Goal: Use online tool/utility: Use online tool/utility

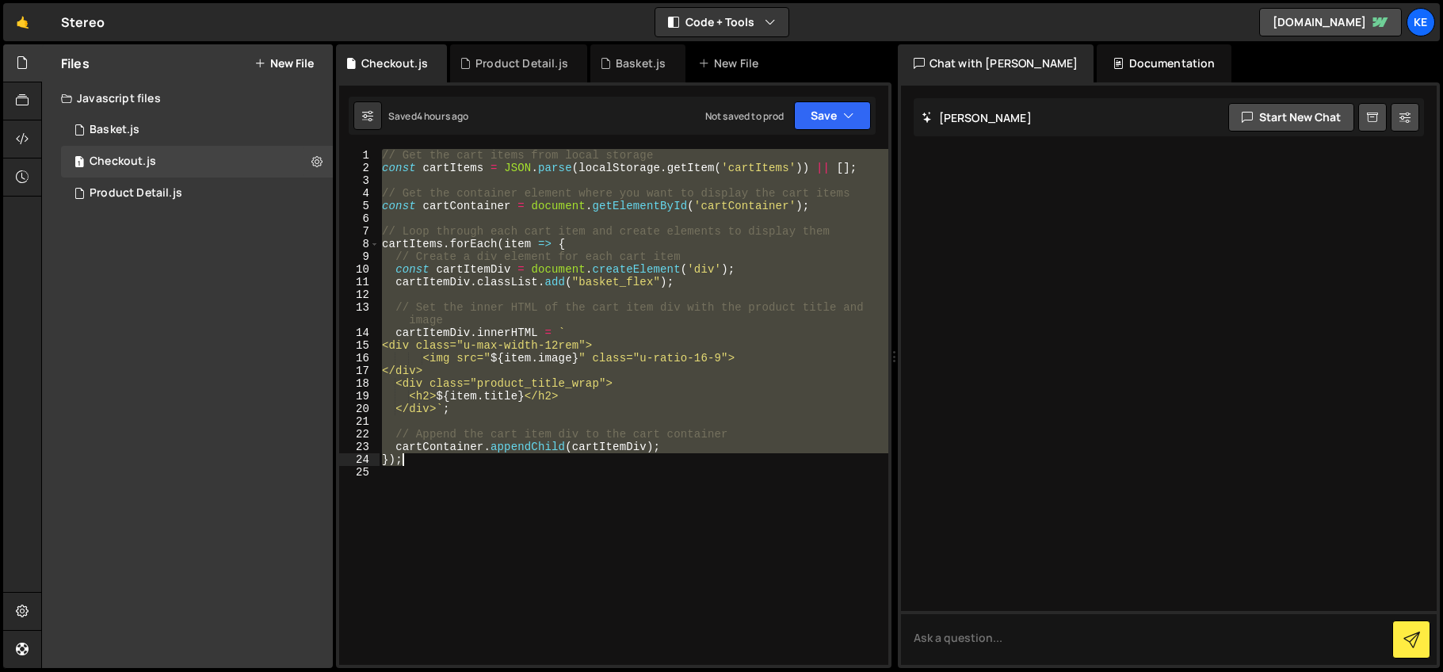
drag, startPoint x: 384, startPoint y: 158, endPoint x: 706, endPoint y: 460, distance: 441.3
click at [706, 460] on div "// Get the cart items from local storage const cartItems = JSON . parse ( local…" at bounding box center [634, 419] width 510 height 541
type textarea "cartContainer.appendChild(cartItemDiv); });"
click at [483, 490] on div "// Get the cart items from local storage const cartItems = JSON . parse ( local…" at bounding box center [634, 419] width 510 height 541
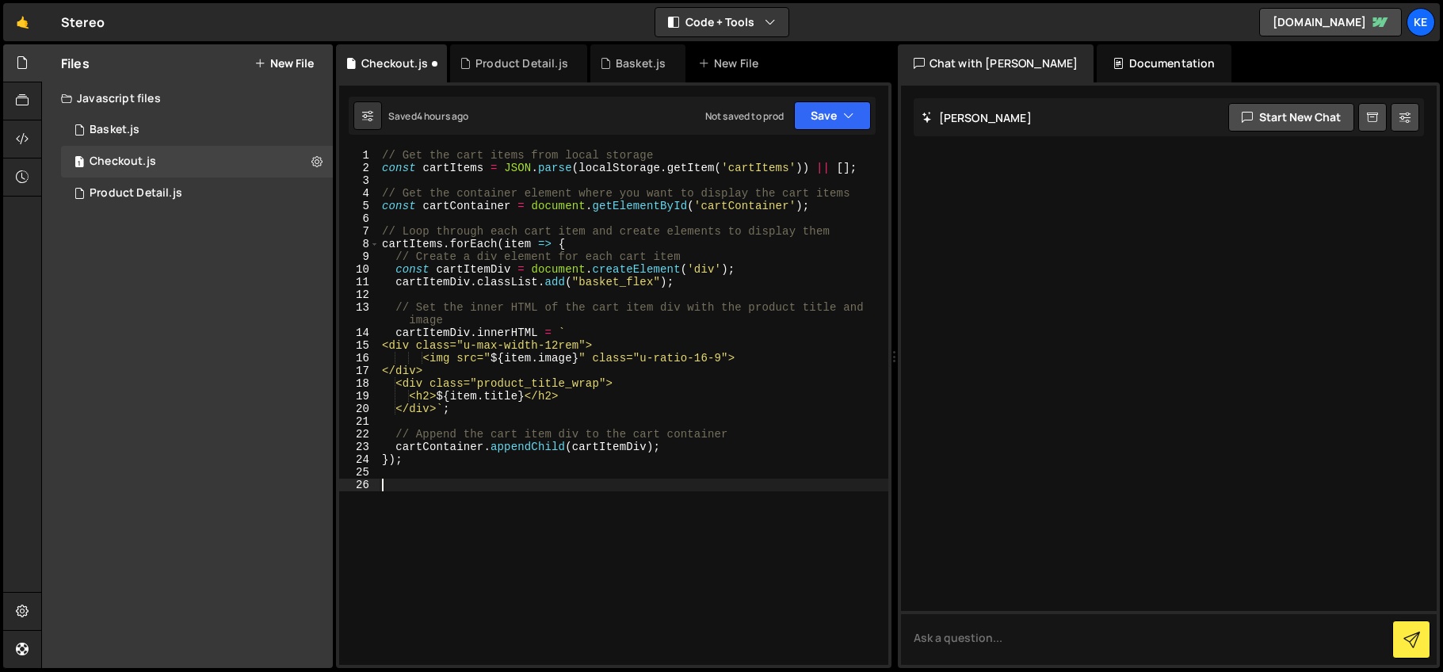
paste textarea "</script>"
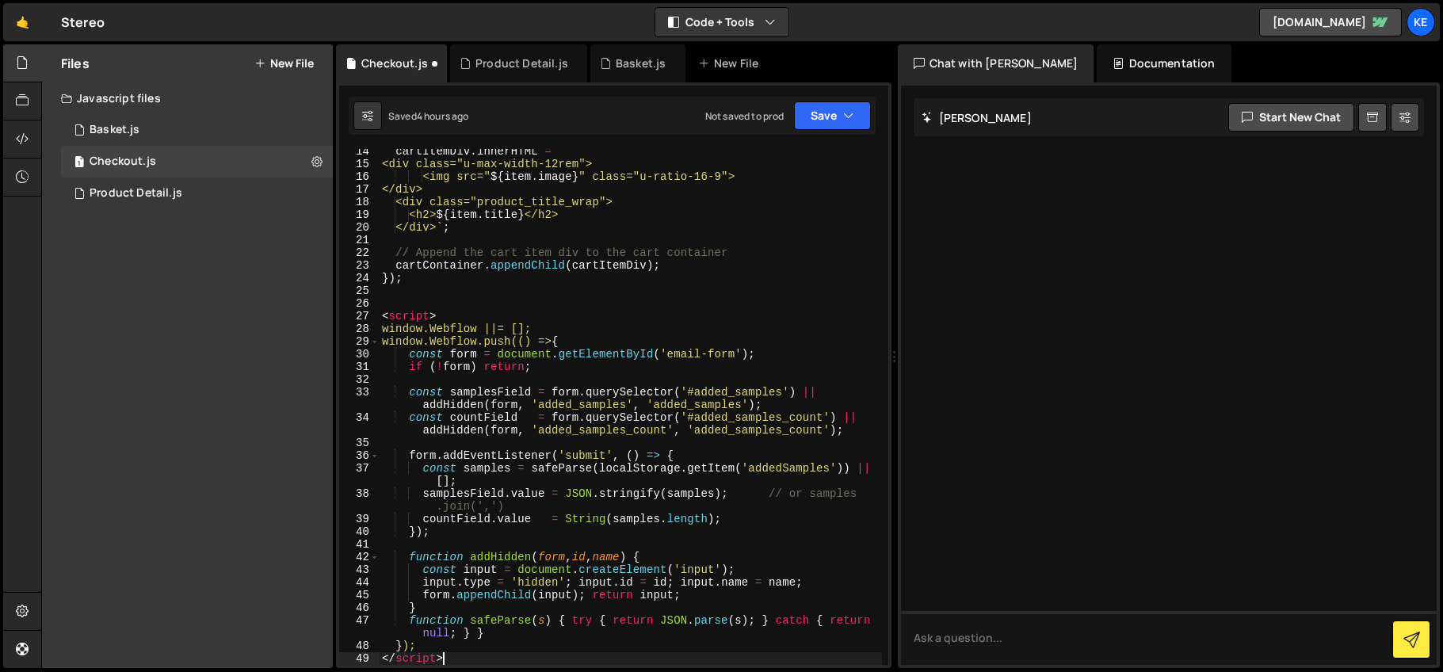
scroll to position [182, 0]
drag, startPoint x: 417, startPoint y: 315, endPoint x: 369, endPoint y: 313, distance: 48.4
click at [369, 313] on div "</script> 14 15 16 17 18 19 20 21 22 23 24 25 26 27 28 29 30 31 32 33 34 35 36 …" at bounding box center [613, 407] width 549 height 516
type textarea "<script>"
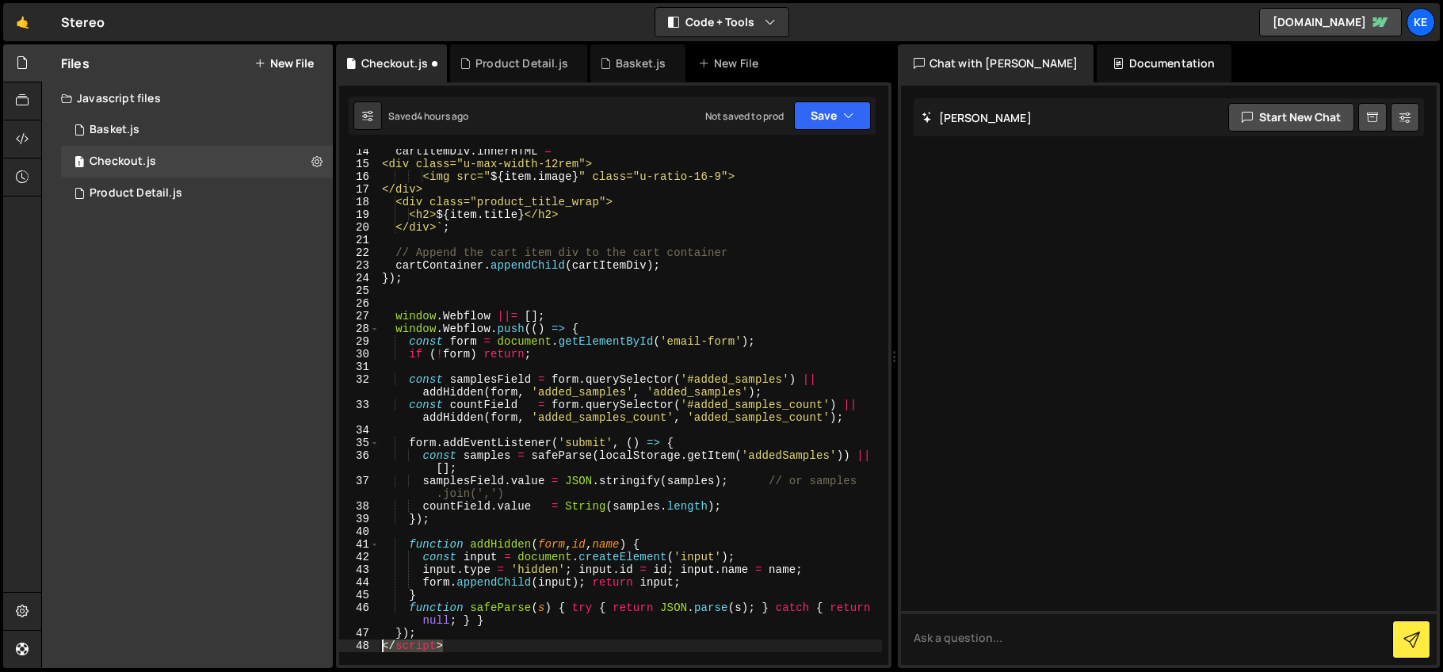
click at [360, 647] on div "14 15 16 17 18 19 20 21 22 23 24 25 26 27 28 29 30 31 32 33 34 35 36 37 38 39 4…" at bounding box center [613, 407] width 549 height 516
type textarea "</script>"
drag, startPoint x: 704, startPoint y: 342, endPoint x: 674, endPoint y: 342, distance: 30.1
click at [674, 342] on div "cartItemDiv . innerHTML = ` <div class="u-max-width-12rem"> <img src=" ${ item …" at bounding box center [630, 415] width 503 height 541
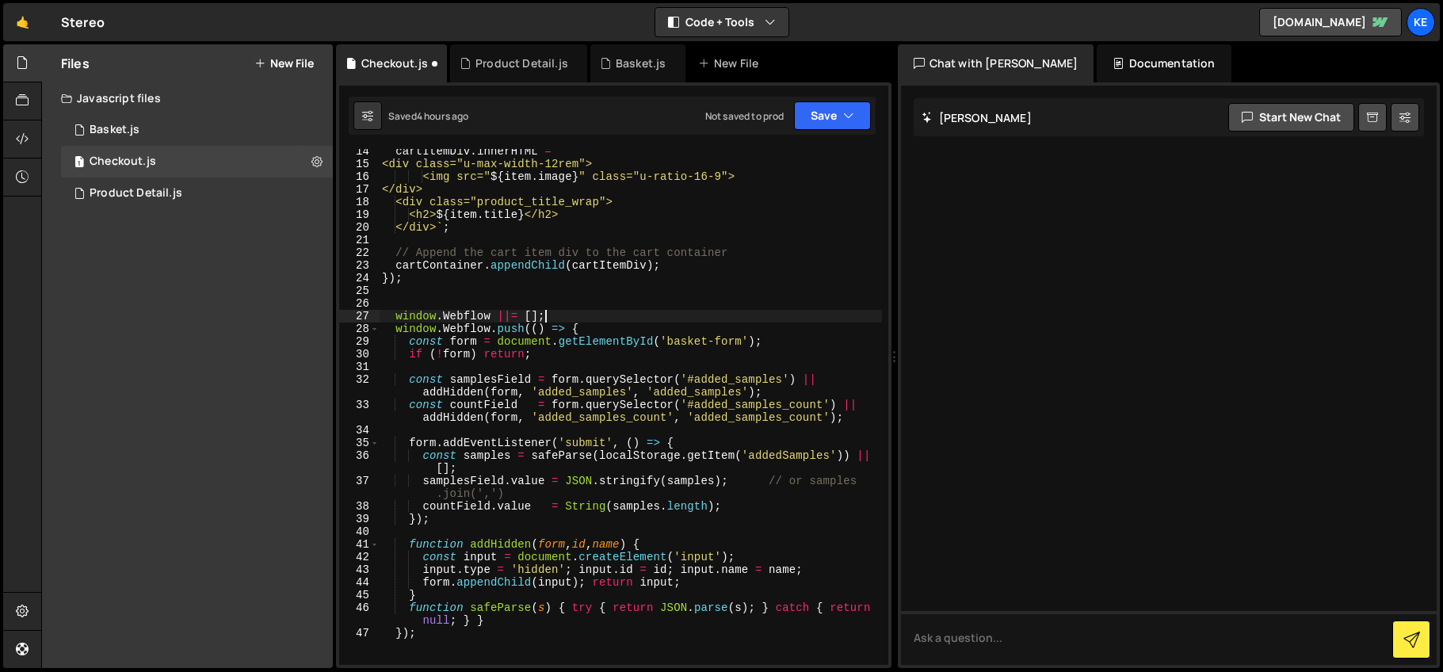
click at [726, 319] on div "cartItemDiv . innerHTML = ` <div class="u-max-width-12rem"> <img src=" ${ item …" at bounding box center [630, 415] width 503 height 541
click at [848, 111] on icon "button" at bounding box center [848, 116] width 11 height 16
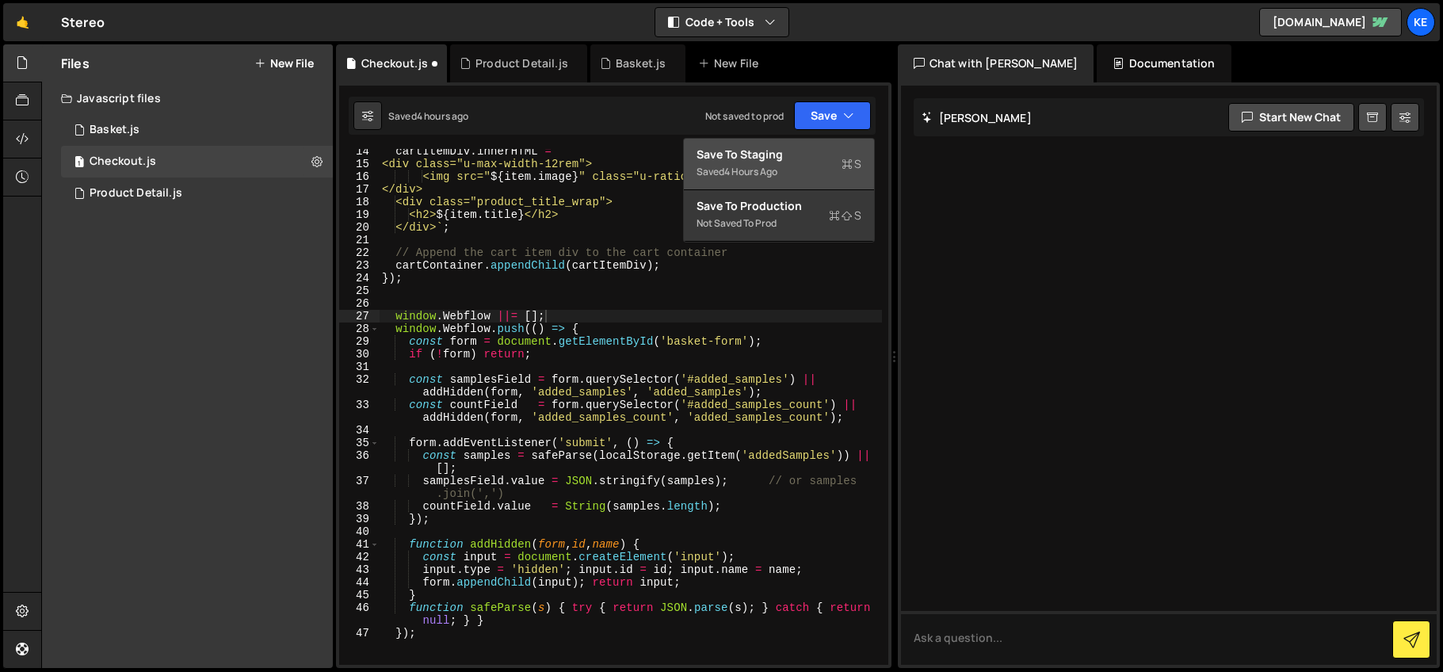
click at [760, 162] on div "Saved 4 hours ago" at bounding box center [779, 171] width 165 height 19
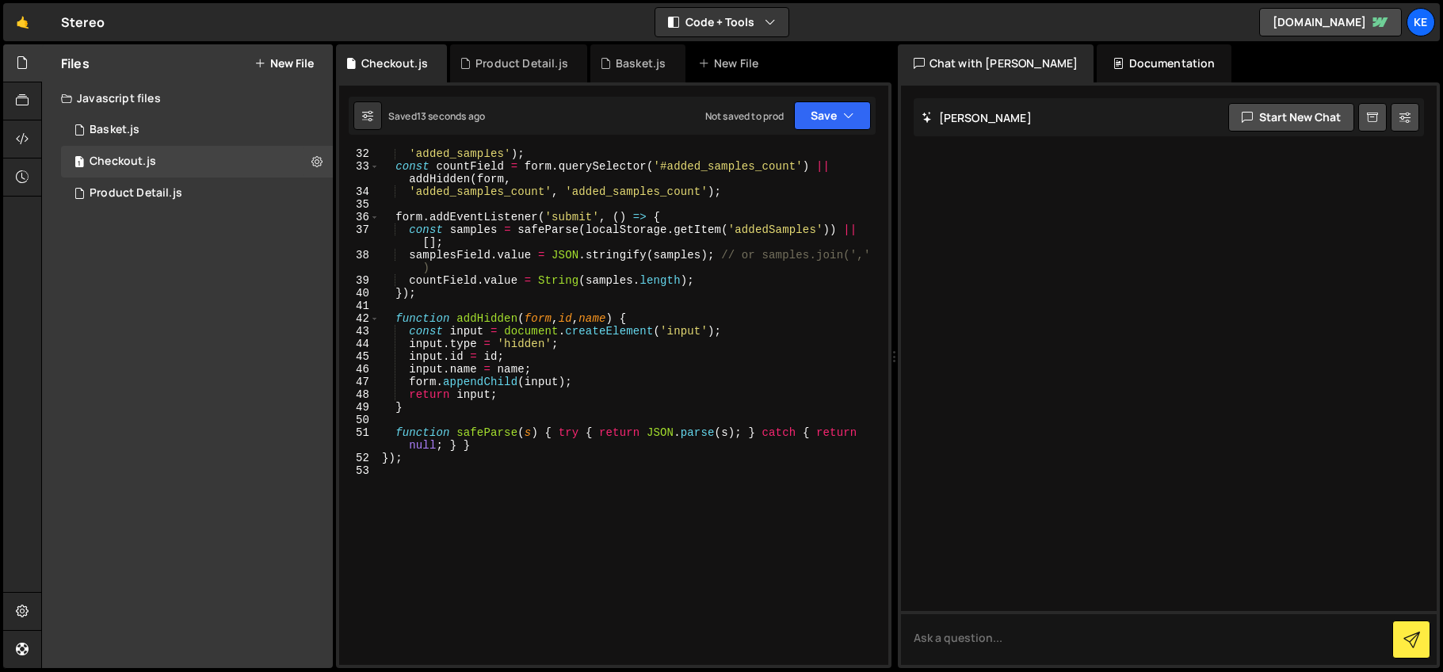
scroll to position [420, 0]
click at [850, 124] on button "Save" at bounding box center [832, 115] width 77 height 29
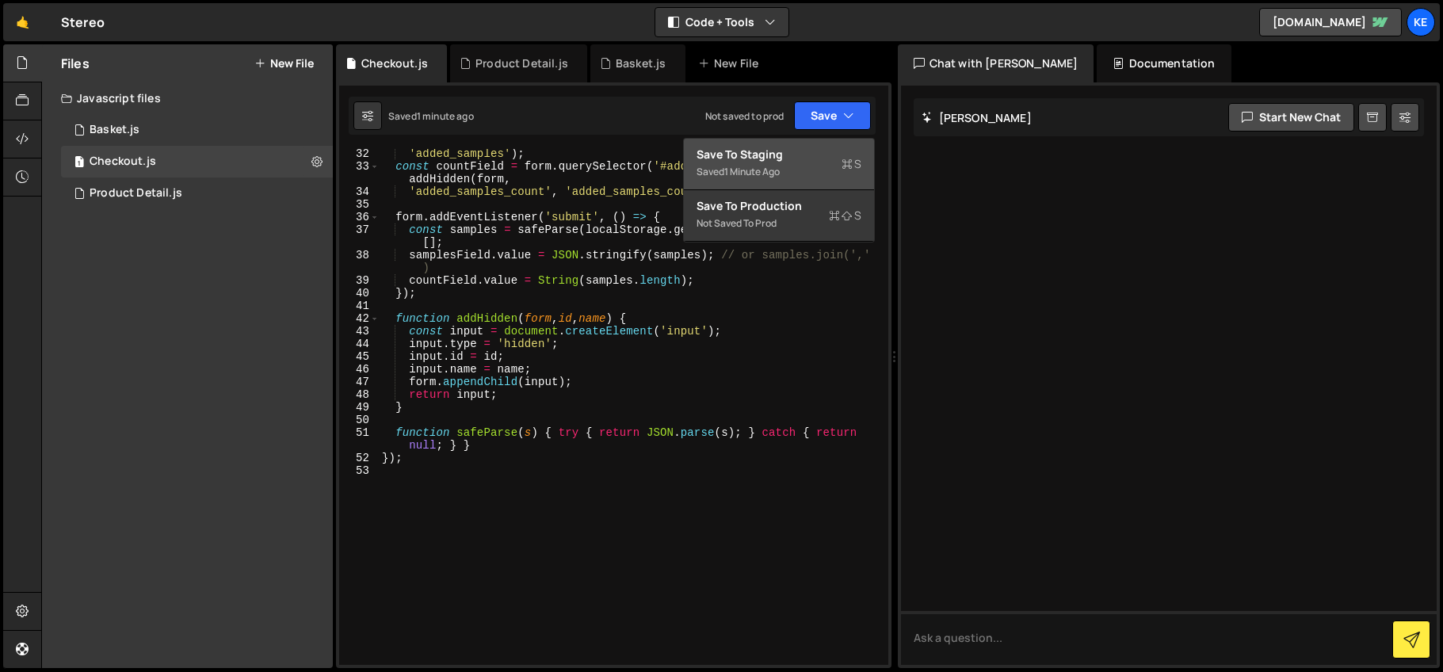
click at [781, 148] on div "Save to Staging S" at bounding box center [779, 155] width 165 height 16
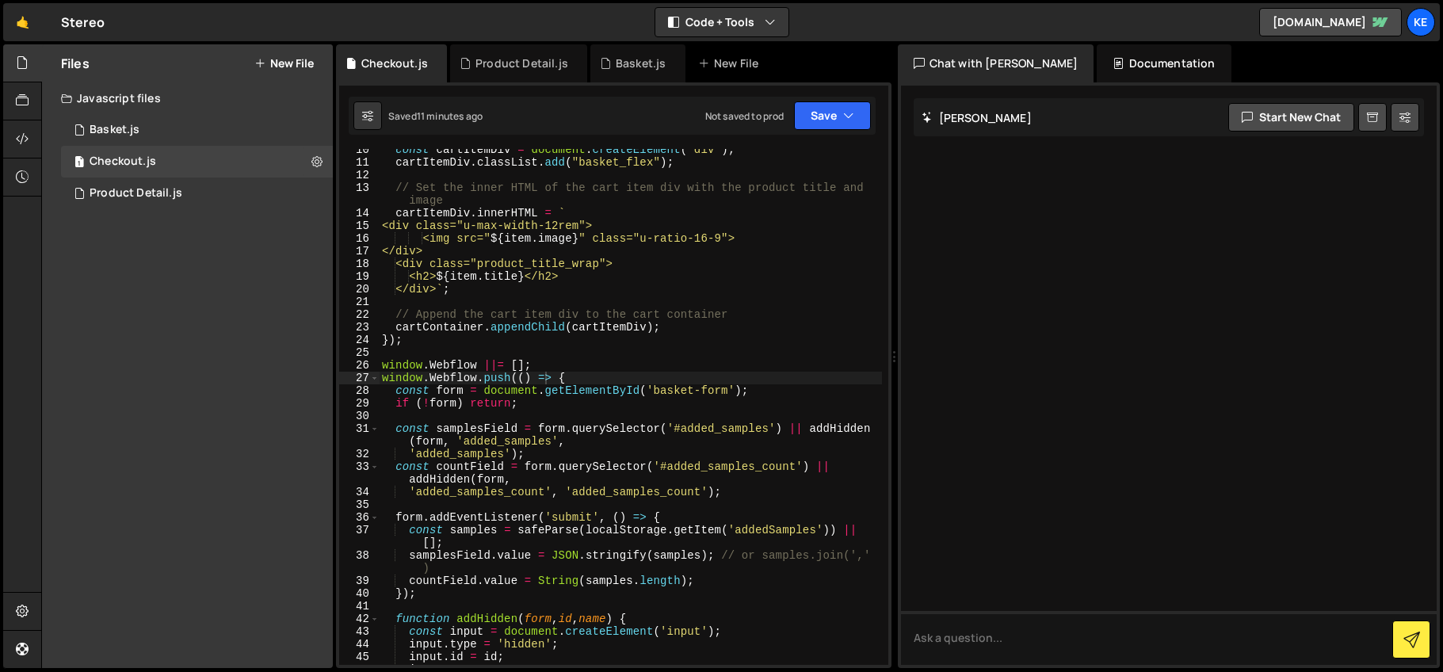
scroll to position [139, 0]
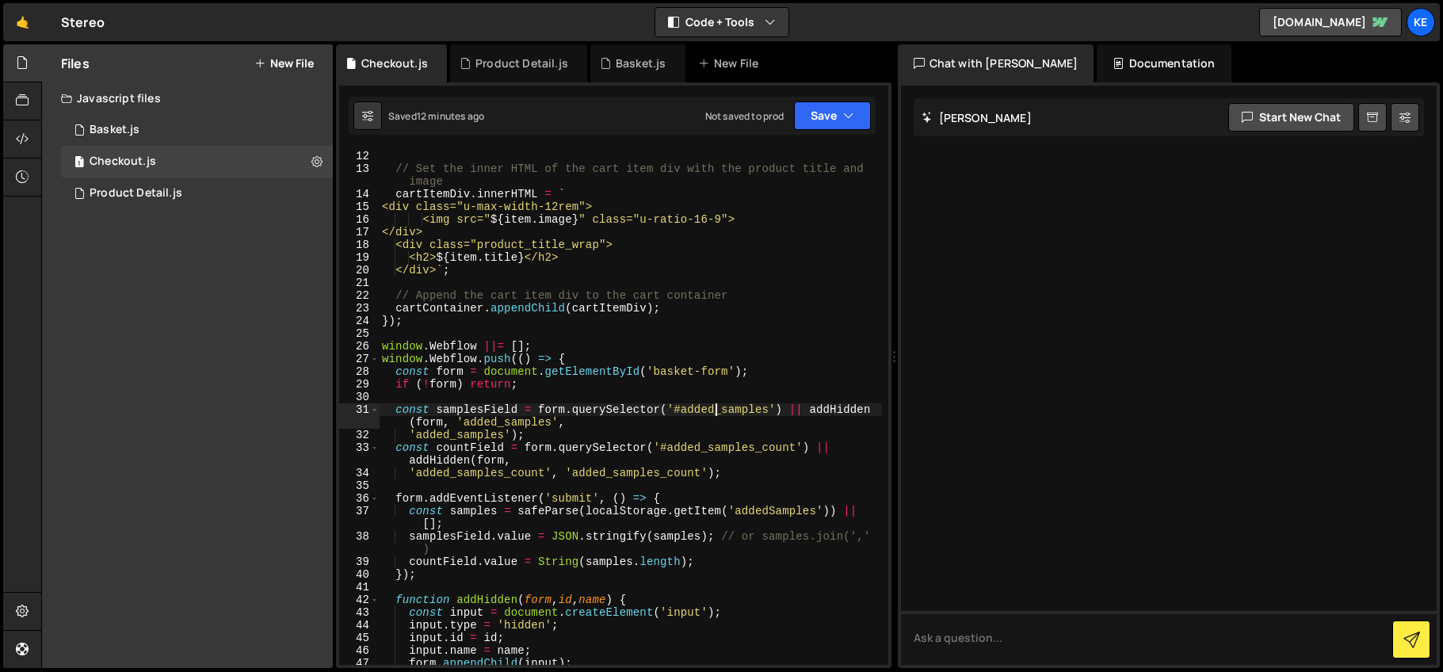
click at [718, 407] on div "cartItemDiv . classList . add ( "basket_flex" ) ; // Set the inner HTML of the …" at bounding box center [630, 407] width 503 height 541
click at [844, 119] on icon "button" at bounding box center [848, 116] width 11 height 16
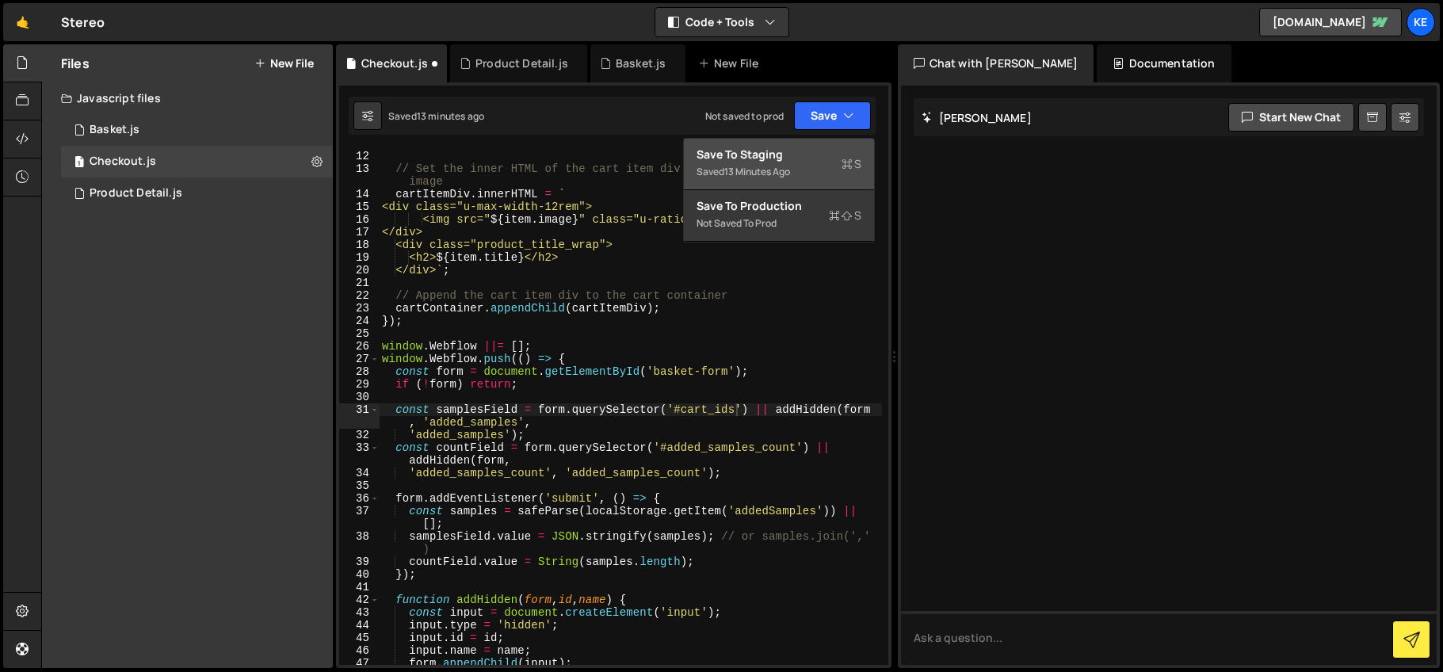
click at [805, 159] on div "Save to Staging S" at bounding box center [779, 155] width 165 height 16
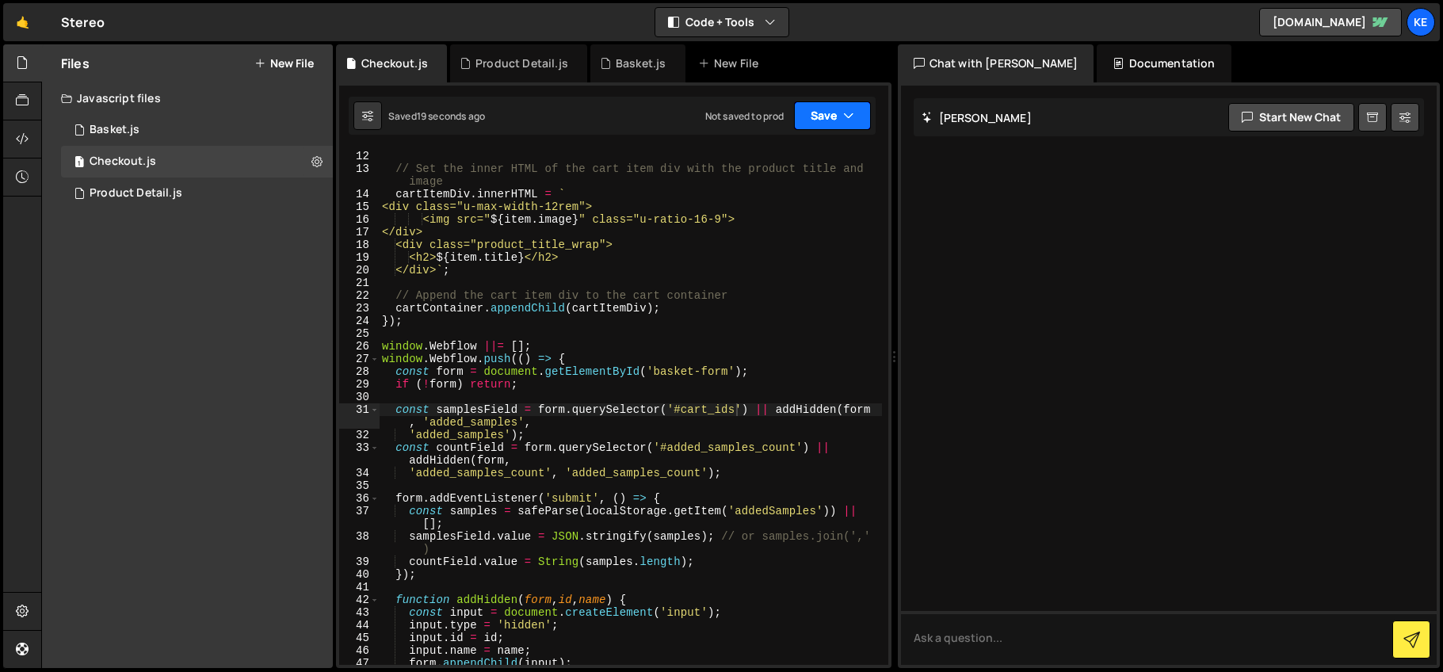
click at [835, 113] on button "Save" at bounding box center [832, 115] width 77 height 29
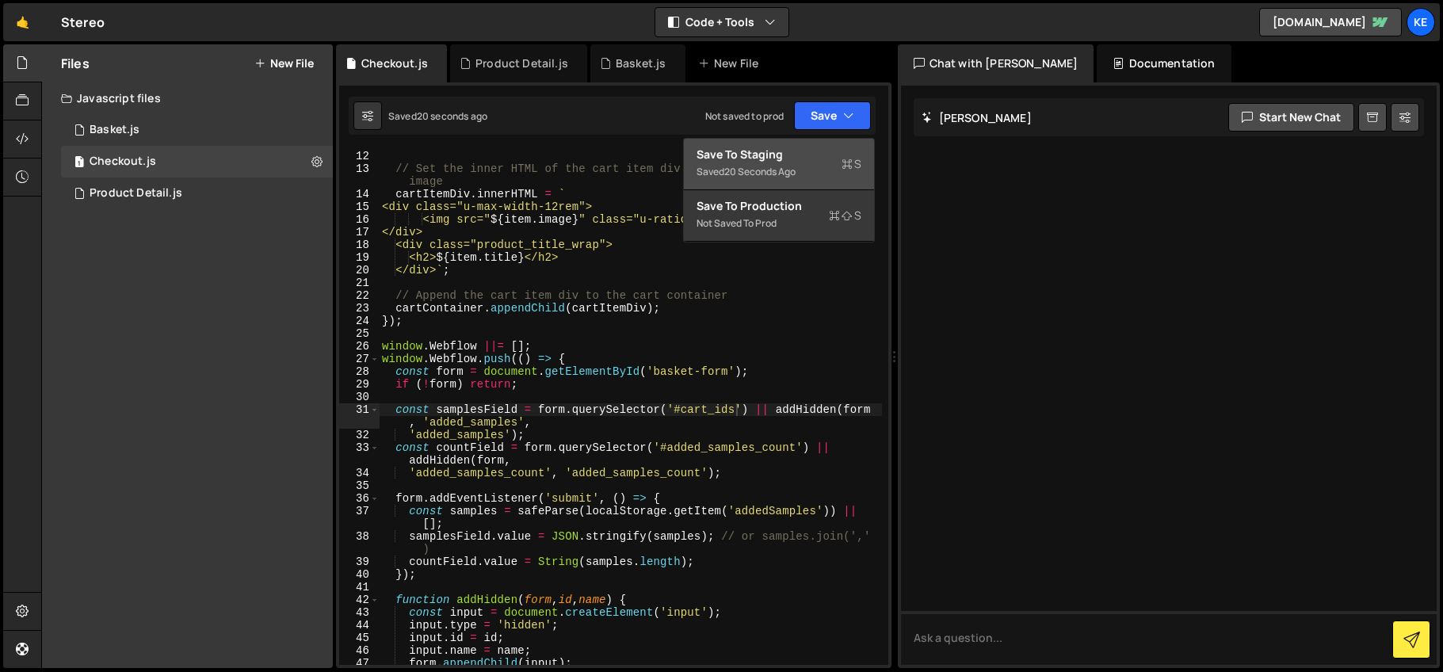
click at [816, 153] on div "Save to Staging S" at bounding box center [779, 155] width 165 height 16
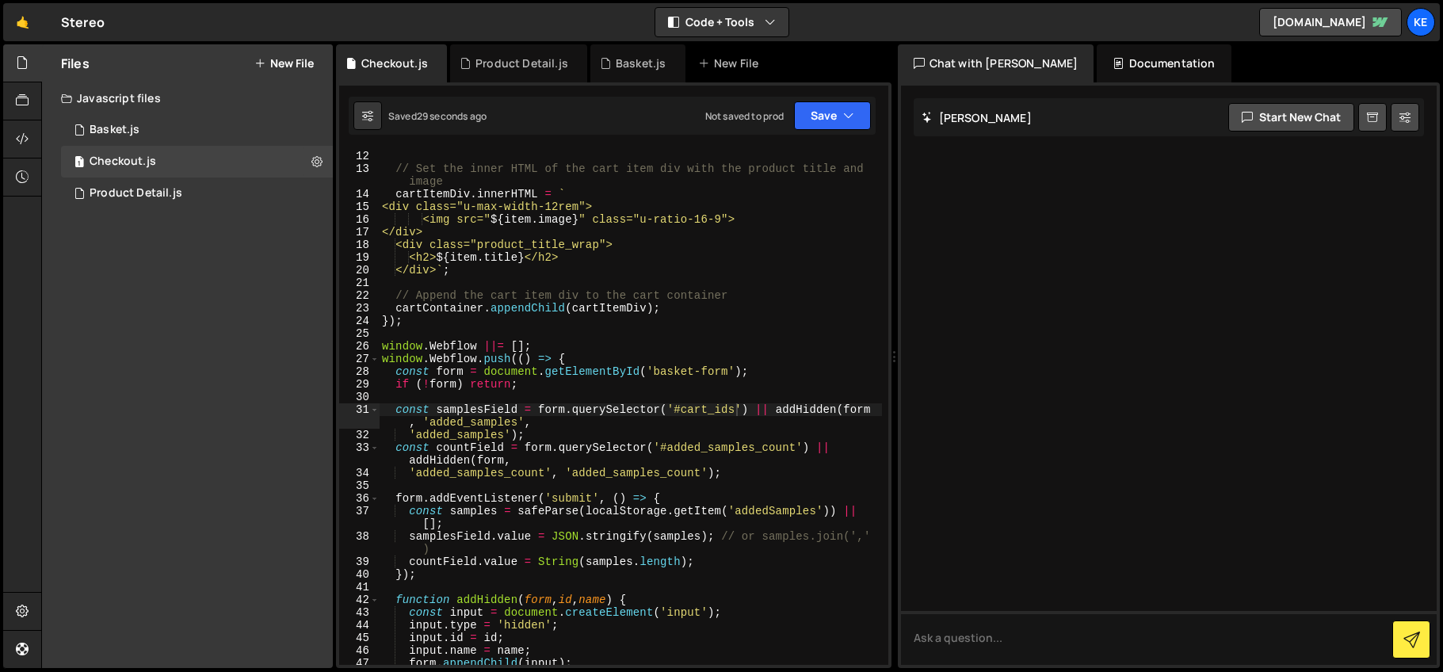
type textarea "const form = document.getElementById('basket-form');"
drag, startPoint x: 744, startPoint y: 376, endPoint x: 485, endPoint y: 371, distance: 259.2
click at [485, 371] on div "cartItemDiv . classList . add ( "basket_flex" ) ; // Set the inner HTML of the …" at bounding box center [630, 407] width 503 height 541
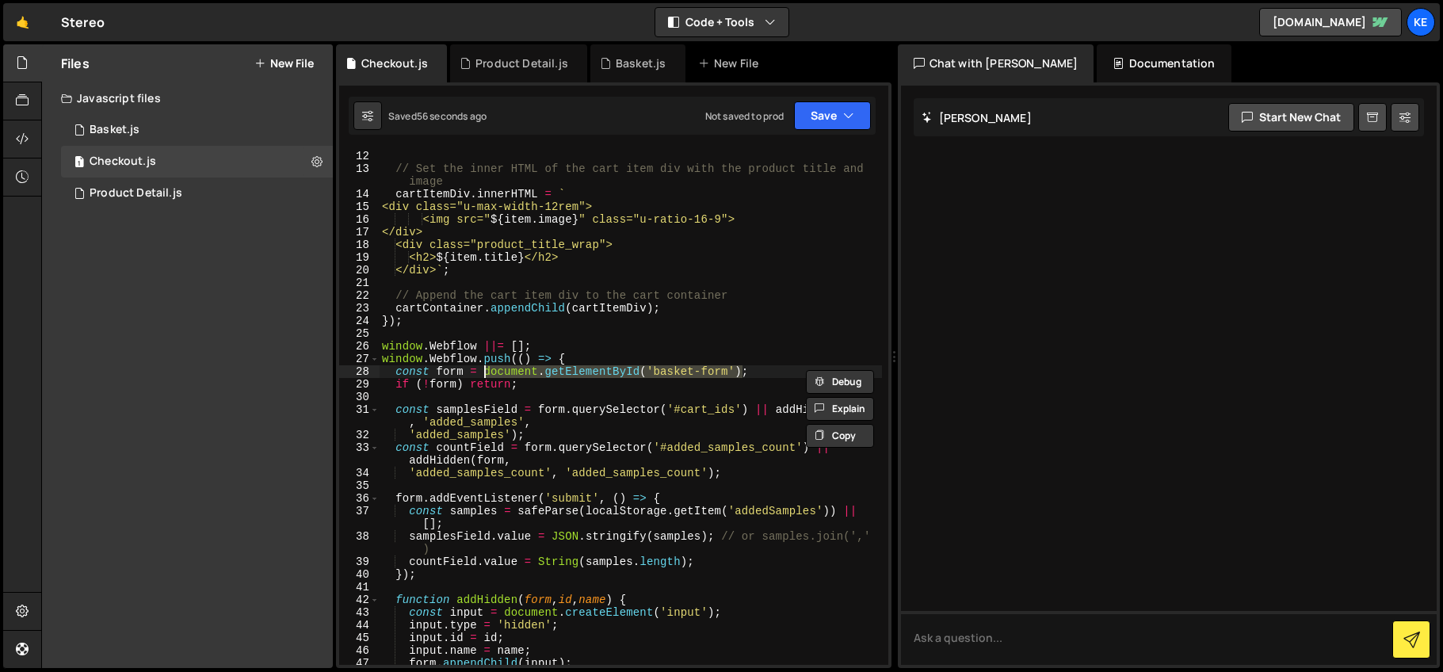
click at [714, 395] on div "cartItemDiv . classList . add ( "basket_flex" ) ; // Set the inner HTML of the …" at bounding box center [630, 407] width 503 height 541
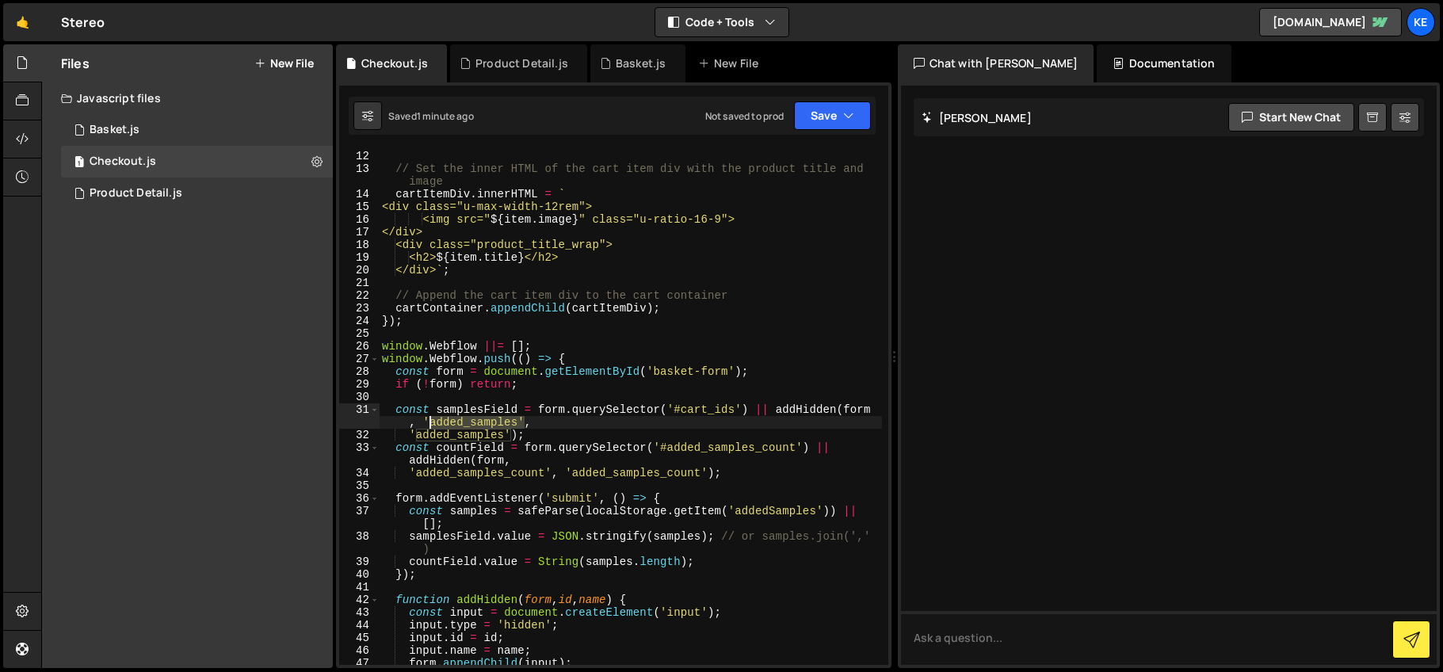
drag, startPoint x: 526, startPoint y: 422, endPoint x: 430, endPoint y: 424, distance: 95.9
click at [430, 424] on div "cartItemDiv . classList . add ( "basket_flex" ) ; // Set the inner HTML of the …" at bounding box center [630, 407] width 503 height 541
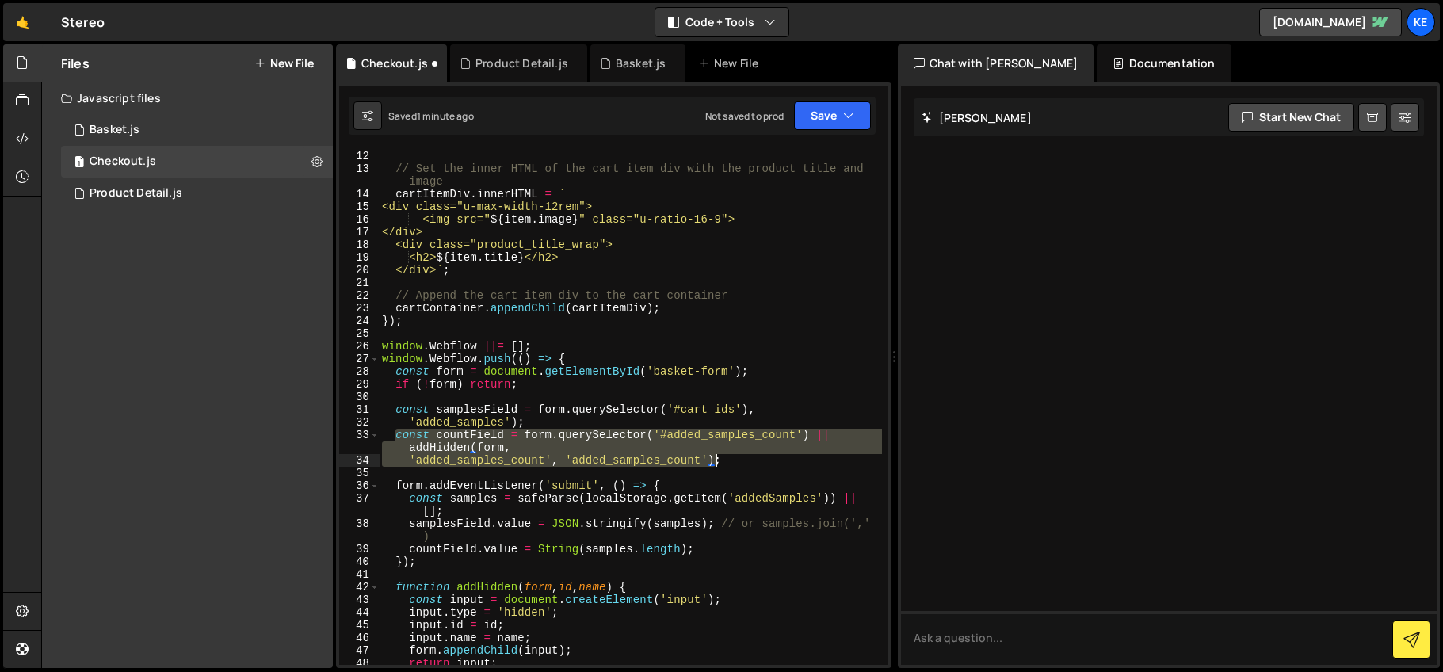
drag, startPoint x: 396, startPoint y: 433, endPoint x: 714, endPoint y: 460, distance: 319.0
click at [714, 460] on div "cartItemDiv . classList . add ( "basket_flex" ) ; // Set the inner HTML of the …" at bounding box center [630, 407] width 503 height 541
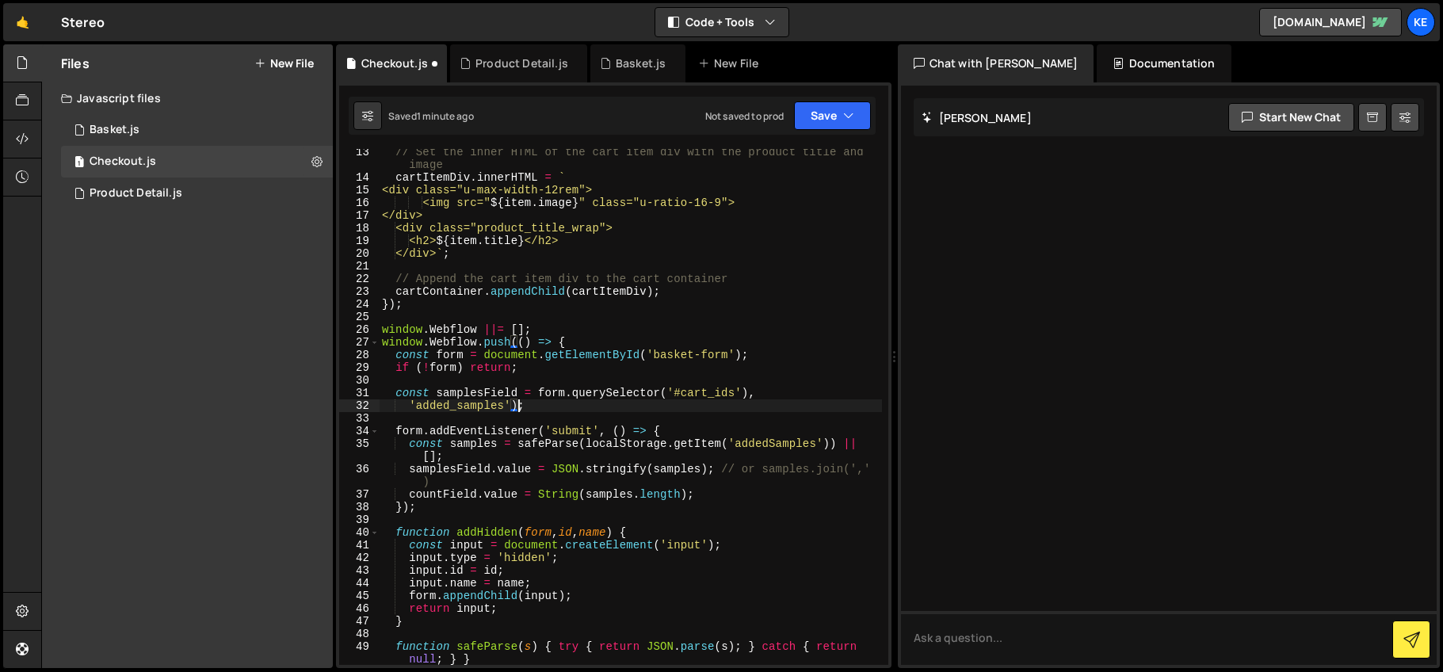
scroll to position [155, 0]
click at [831, 117] on button "Save" at bounding box center [832, 115] width 77 height 29
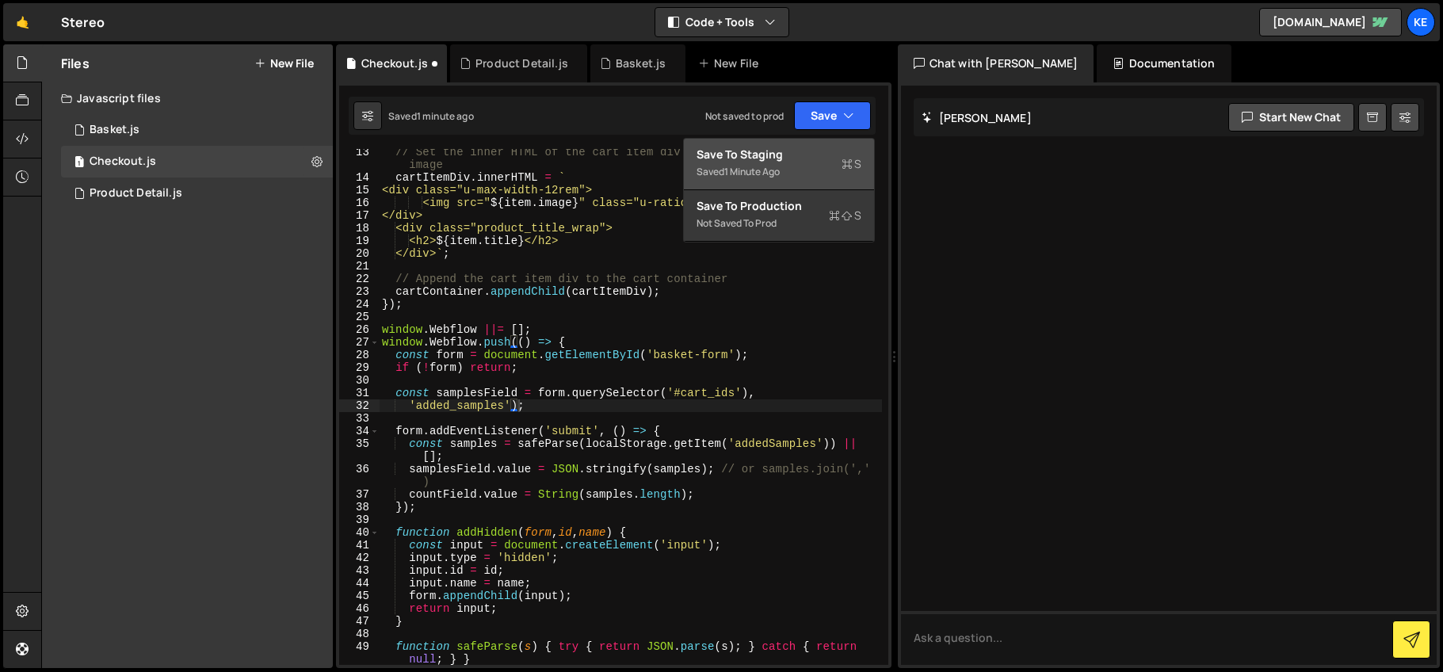
click at [777, 160] on div "Save to Staging S" at bounding box center [779, 155] width 165 height 16
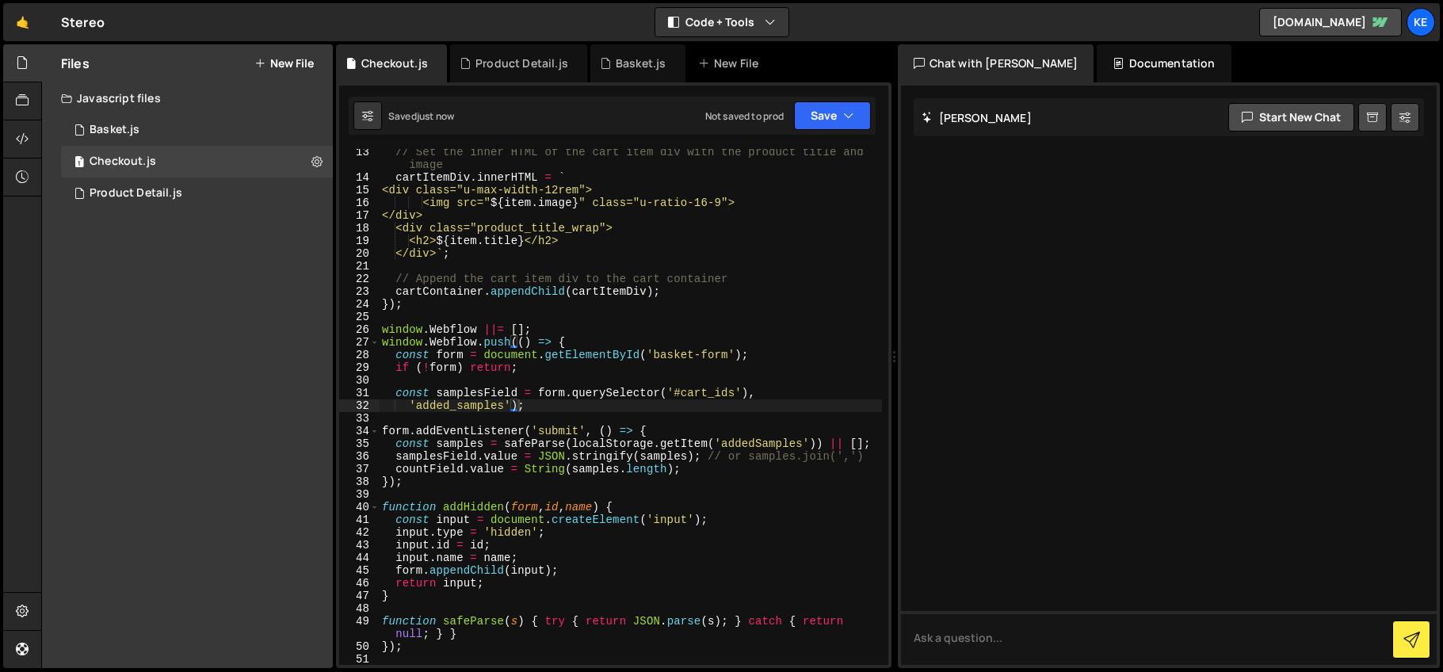
scroll to position [364, 0]
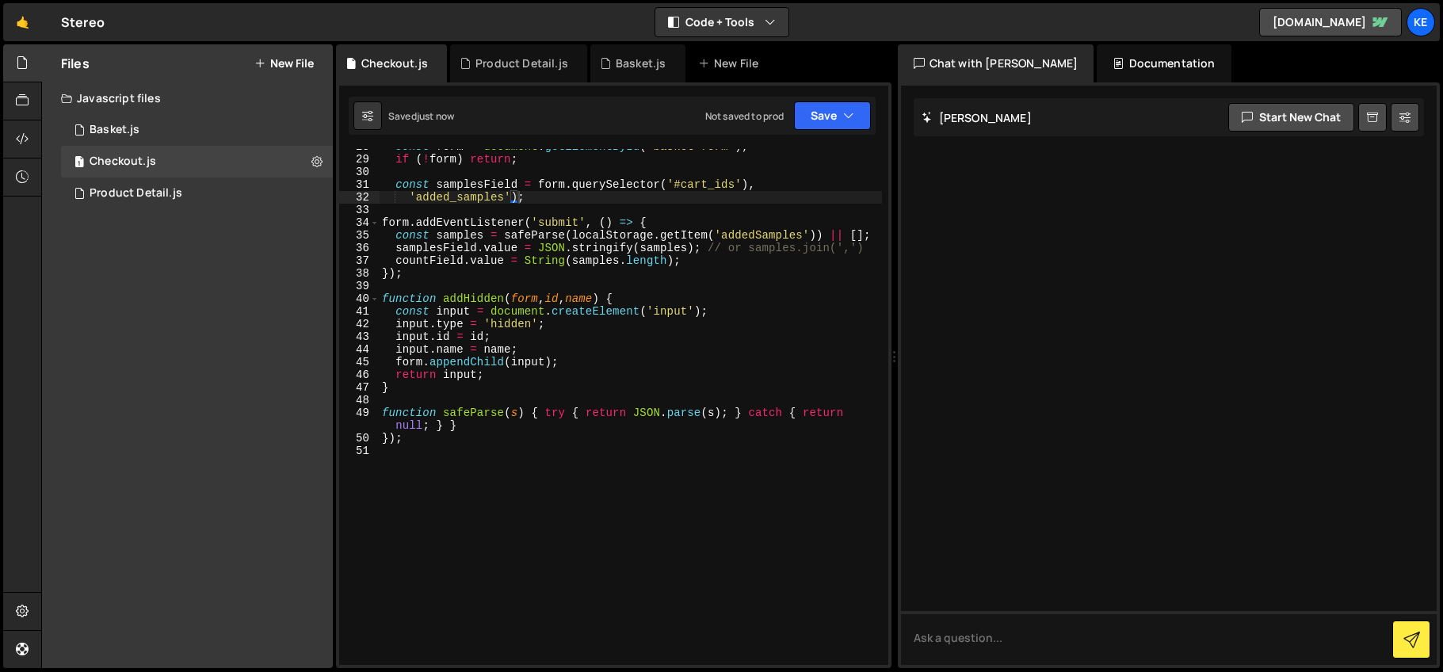
type textarea "countField.value = String(samples.length);"
drag, startPoint x: 396, startPoint y: 262, endPoint x: 689, endPoint y: 259, distance: 293.3
click at [689, 259] on div "const form = document . getElementById ( 'basket-form' ) ; if ( ! form ) return…" at bounding box center [630, 410] width 503 height 541
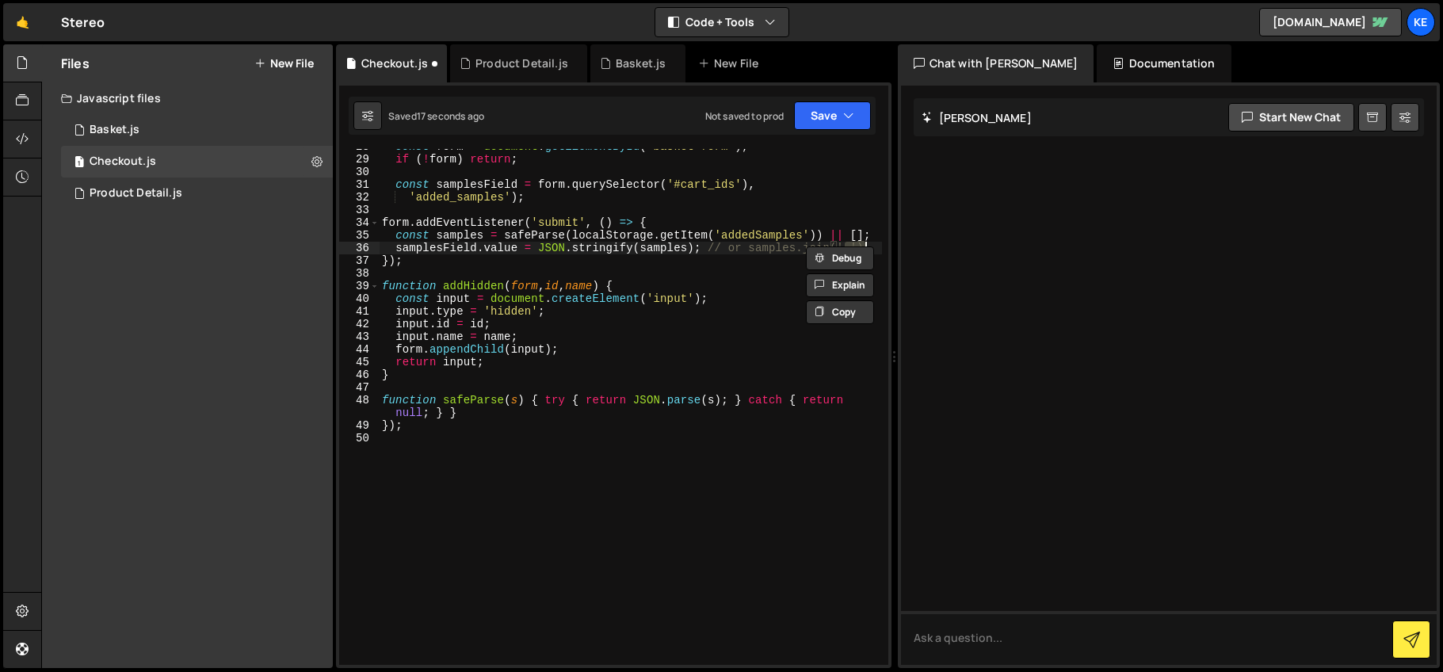
click at [678, 260] on div "const form = document . getElementById ( 'basket-form' ) ; if ( ! form ) return…" at bounding box center [630, 410] width 503 height 541
click at [820, 113] on button "Save" at bounding box center [832, 115] width 77 height 29
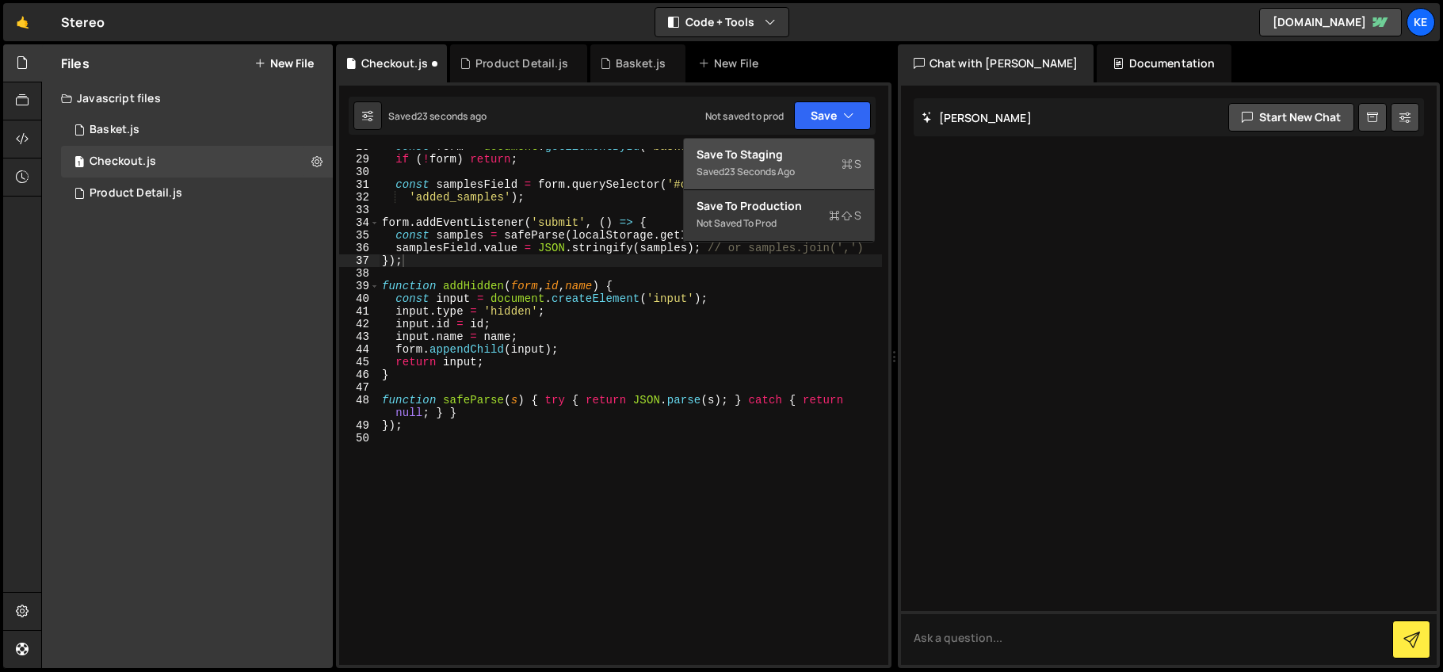
click at [769, 151] on div "Save to Staging S" at bounding box center [779, 155] width 165 height 16
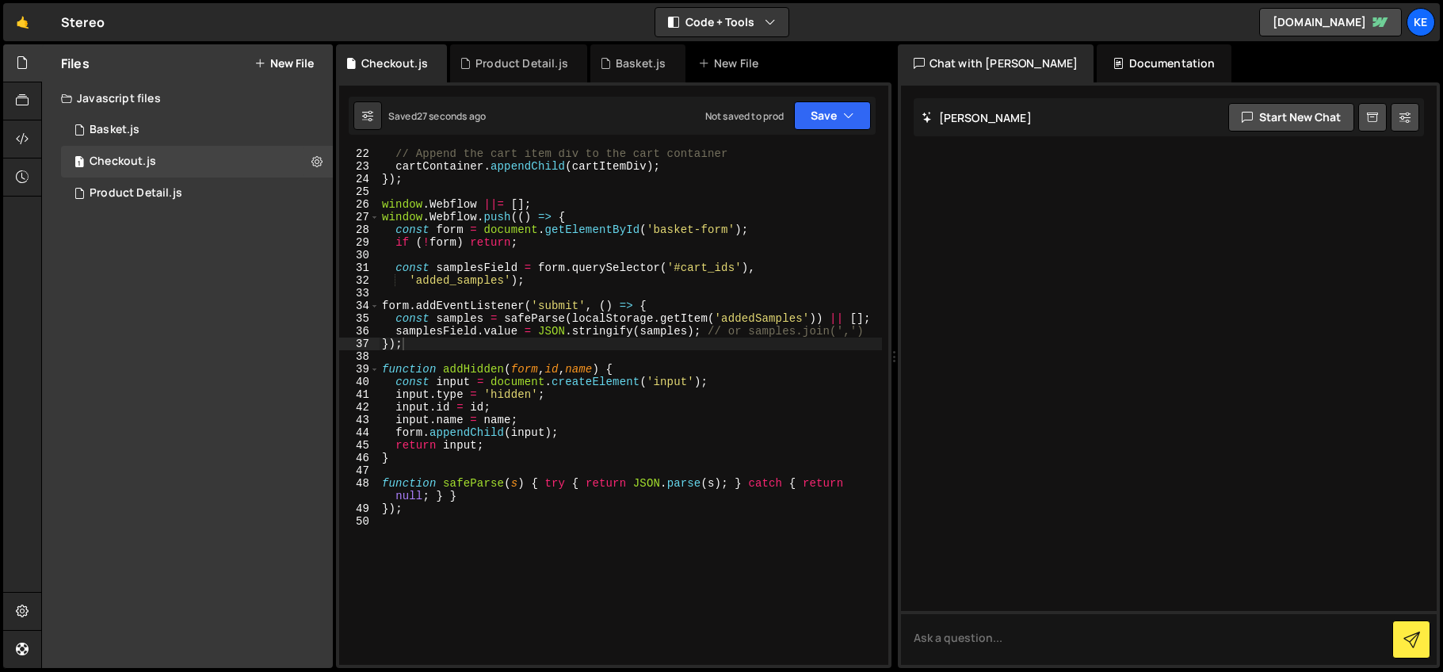
scroll to position [246, 0]
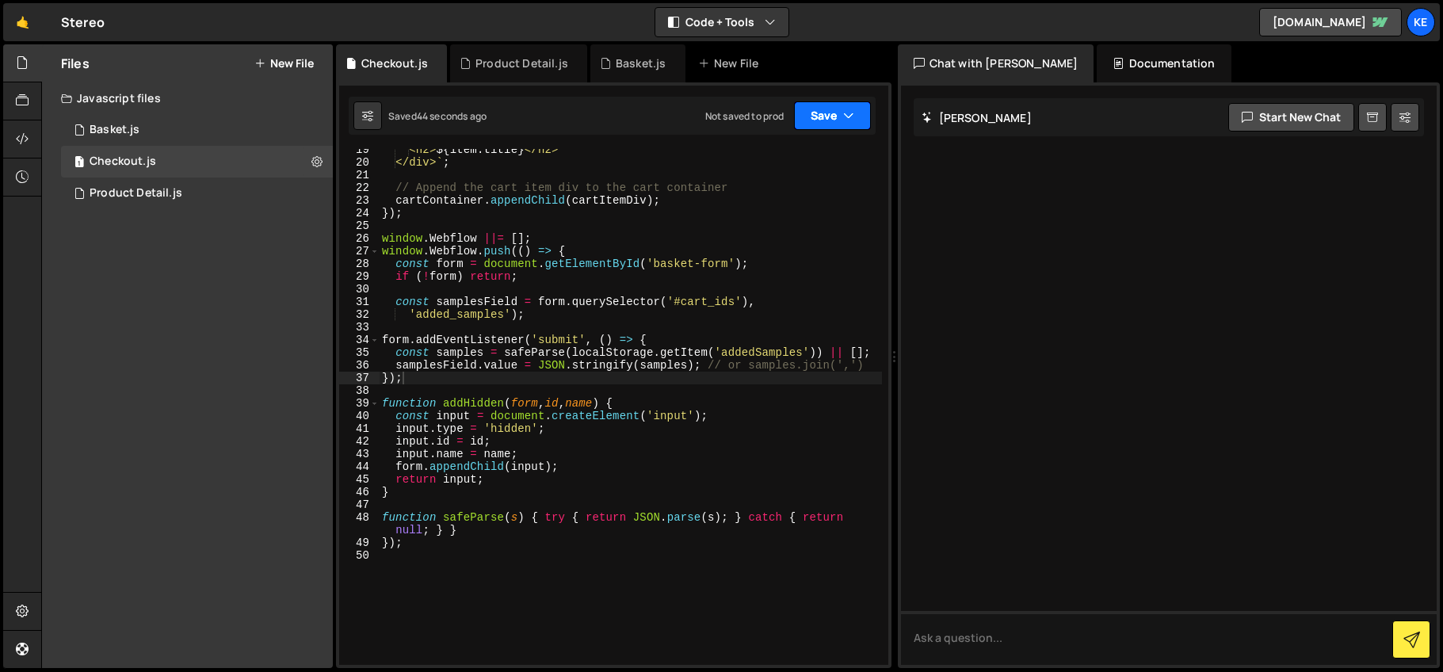
click at [827, 113] on button "Save" at bounding box center [832, 115] width 77 height 29
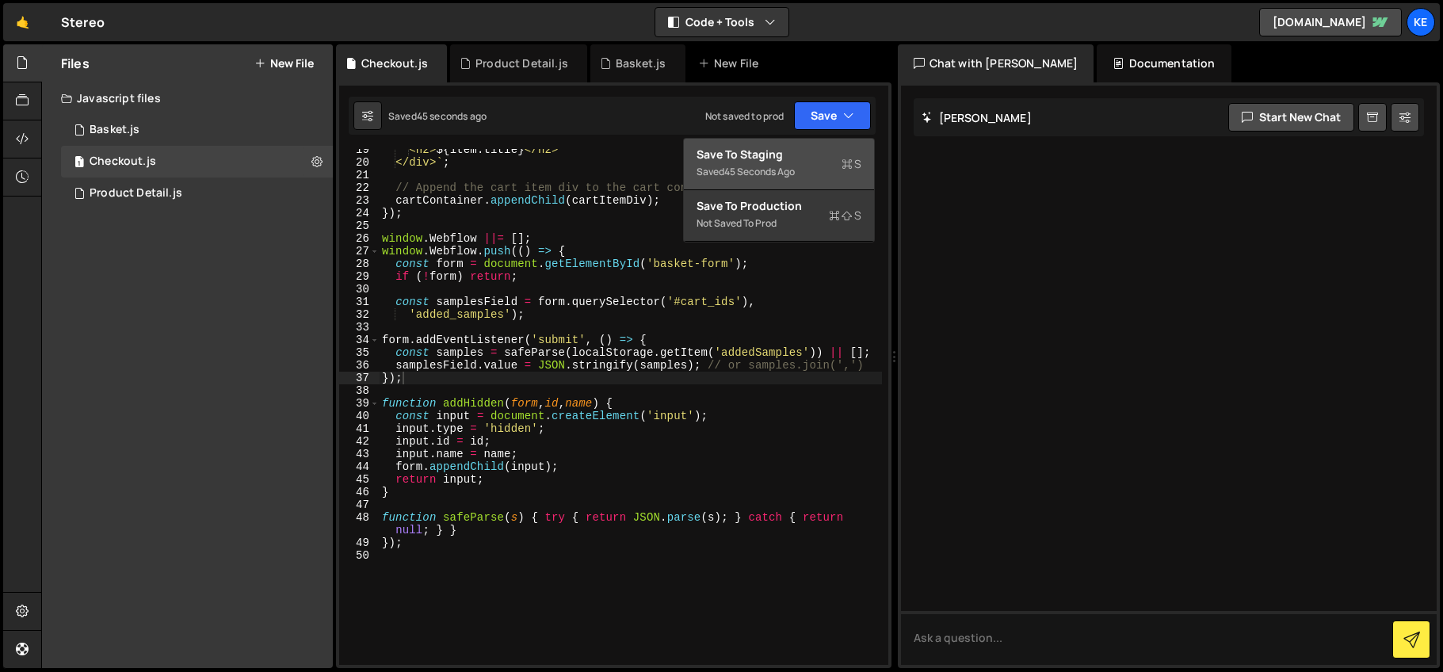
click at [726, 147] on div "Save to Staging S" at bounding box center [779, 155] width 165 height 16
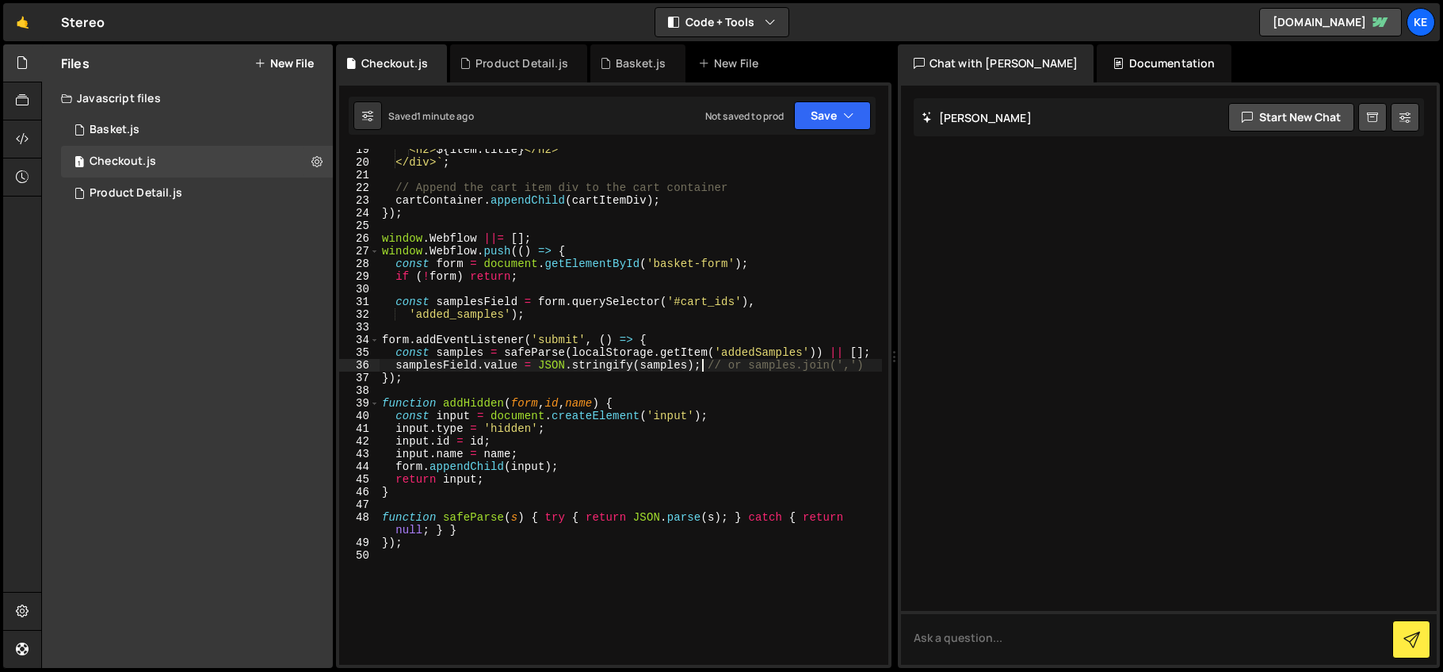
click at [703, 369] on div "<h2> ${ item . title } </h2> </div> ` ; // Append the cart item div to the cart…" at bounding box center [630, 413] width 503 height 541
drag, startPoint x: 536, startPoint y: 311, endPoint x: 395, endPoint y: 318, distance: 141.2
click at [395, 318] on div "<h2> ${ item . title } </h2> </div> ` ; // Append the cart item div to the cart…" at bounding box center [630, 413] width 503 height 541
type textarea "'added_samples');"
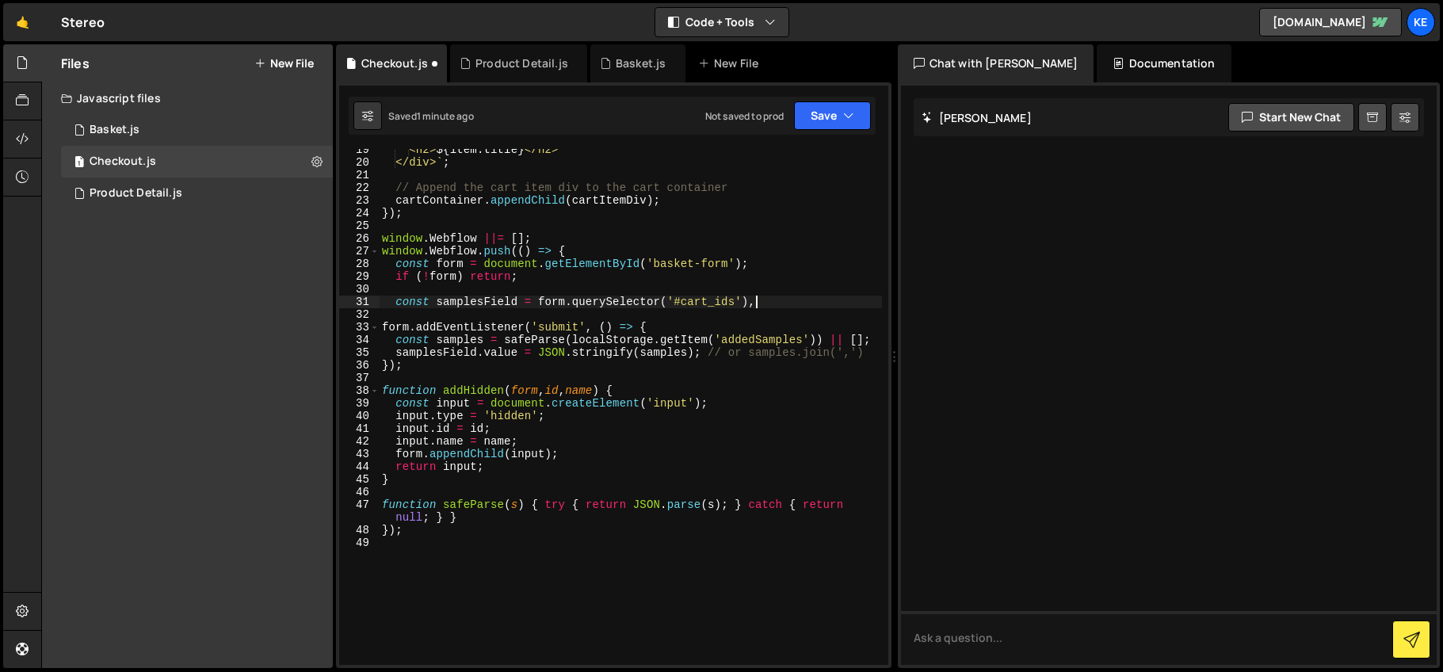
type textarea "const samplesField = form.querySelector('#cart_ids')"
click at [839, 118] on button "Save" at bounding box center [832, 115] width 77 height 29
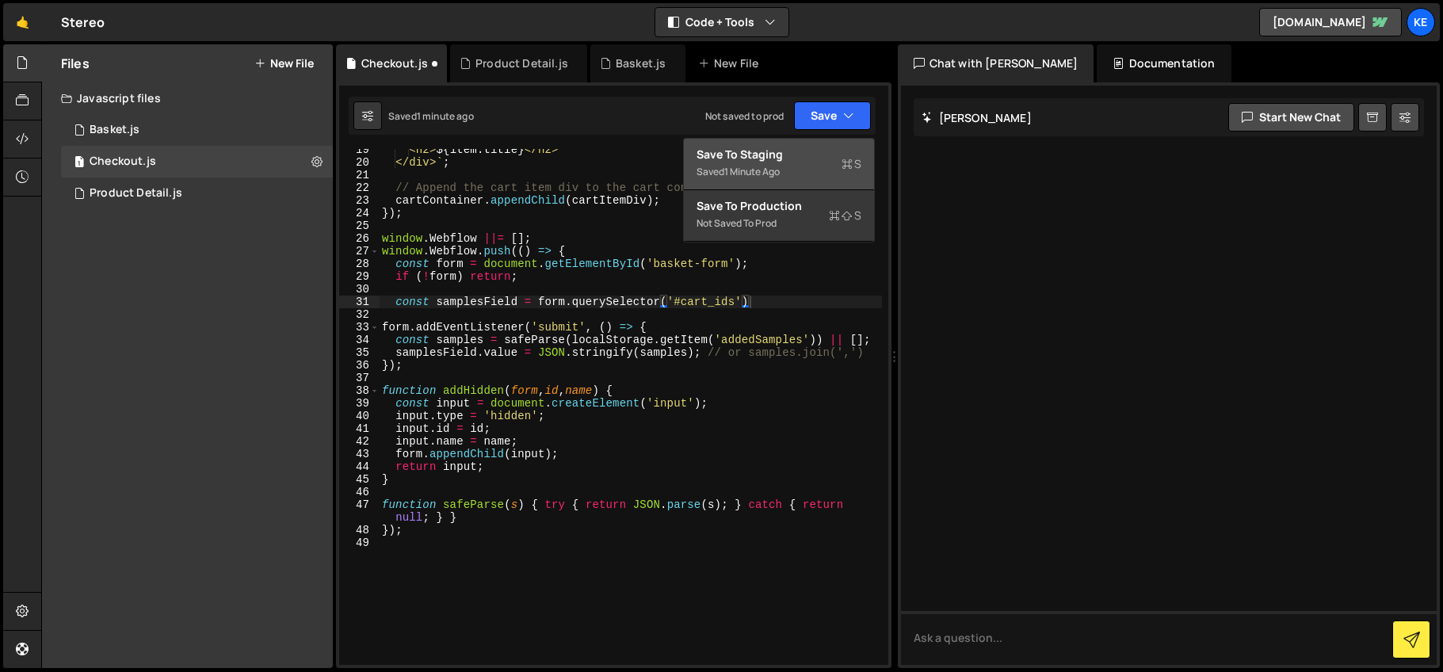
click at [785, 157] on div "Save to Staging S" at bounding box center [779, 155] width 165 height 16
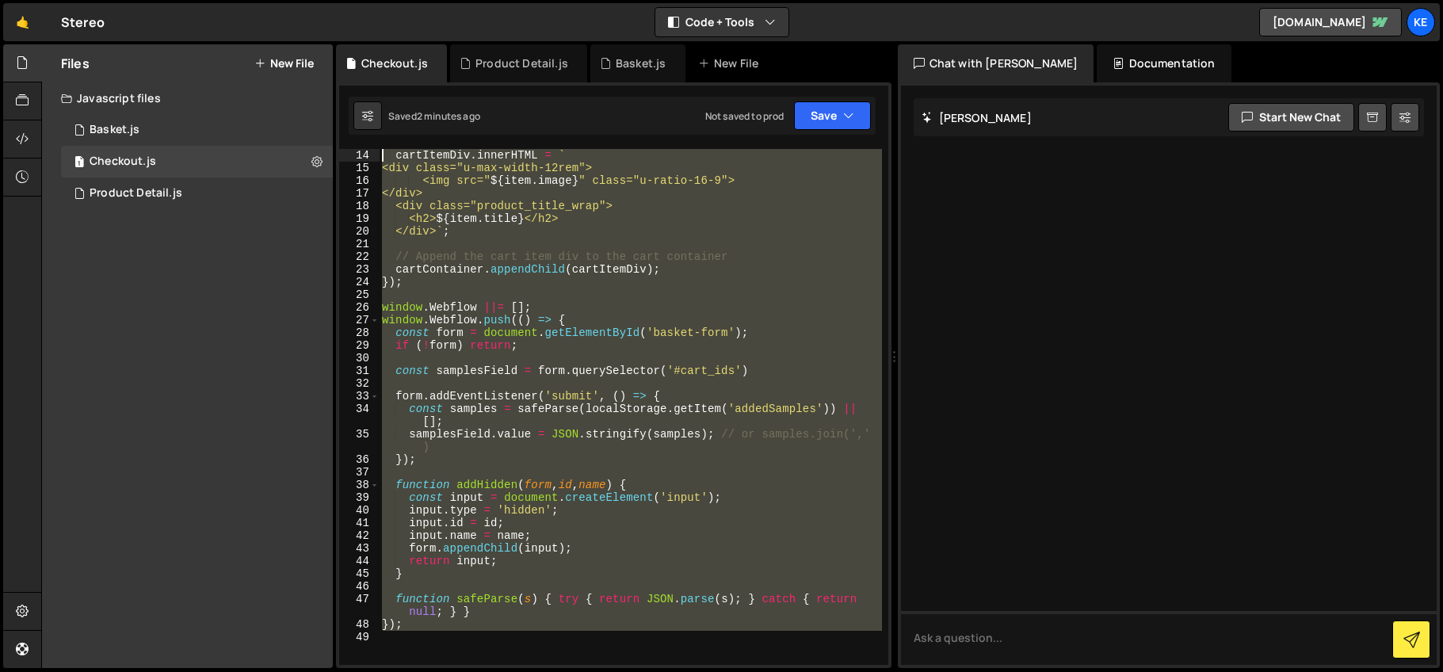
scroll to position [0, 0]
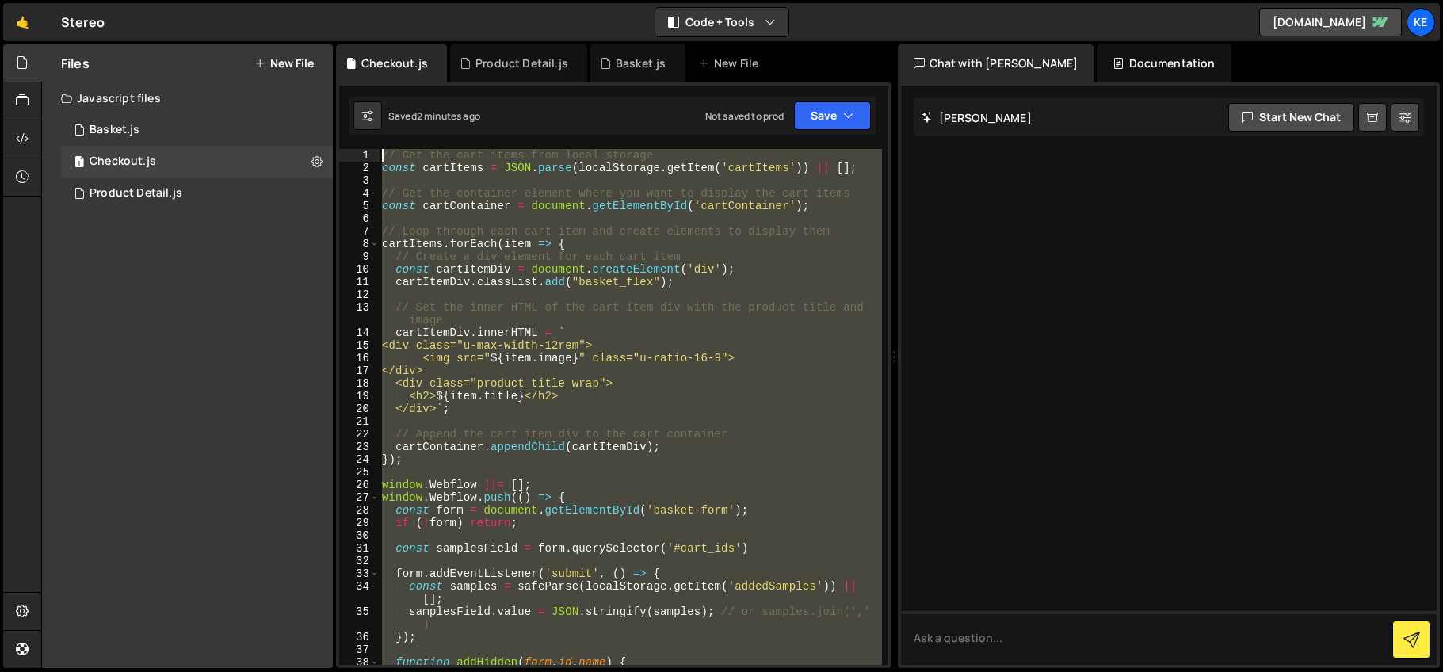
drag, startPoint x: 438, startPoint y: 578, endPoint x: 318, endPoint y: 21, distance: 569.1
click at [318, 21] on div "Hold on a sec... Are you certain you wish to leave this page? Any changes you'v…" at bounding box center [721, 336] width 1443 height 672
click at [626, 239] on div "// Get the cart items from local storage const cartItems = JSON . parse ( local…" at bounding box center [630, 407] width 503 height 516
paste textarea "});"
type textarea "});"
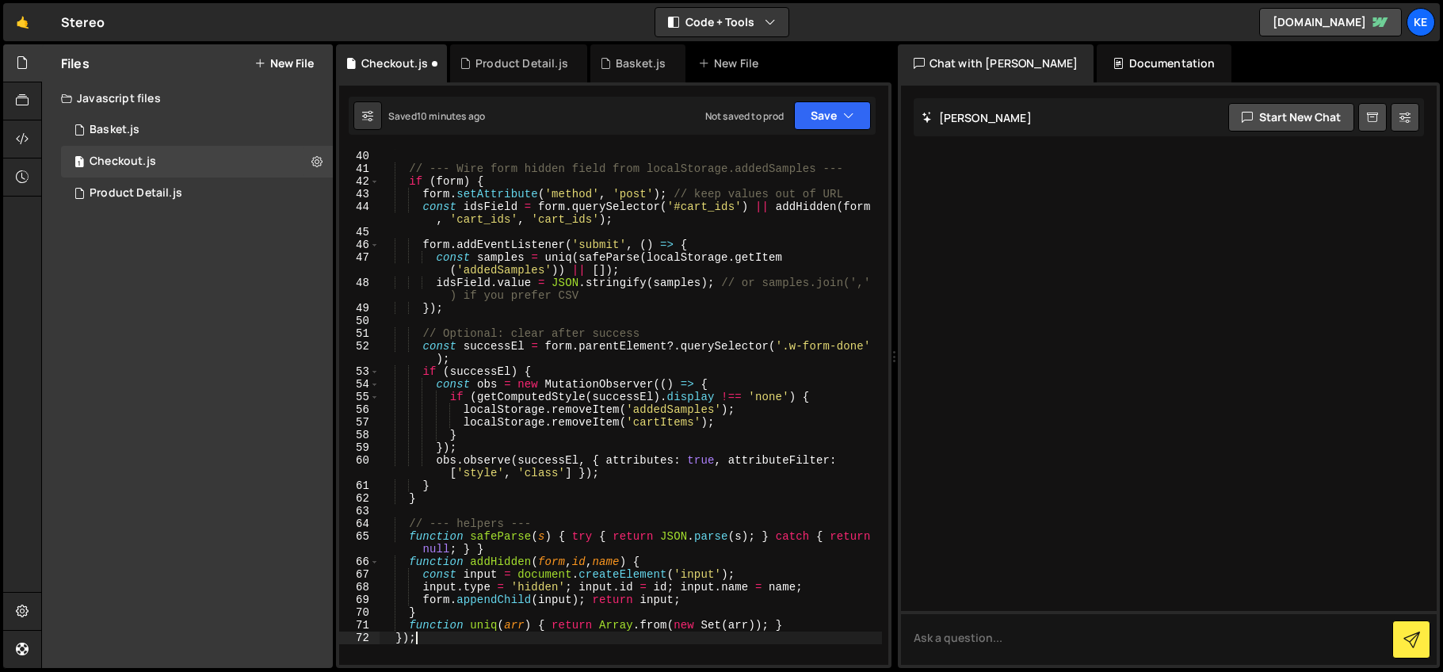
scroll to position [738, 0]
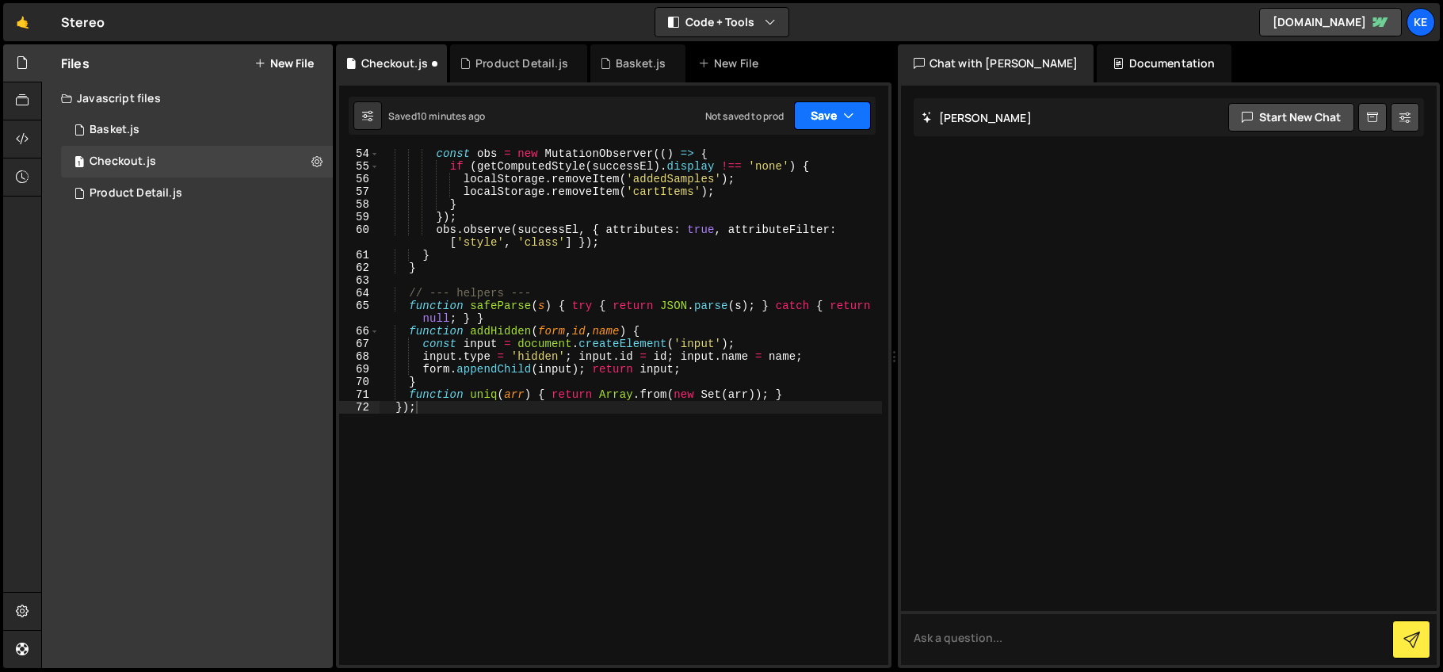
click at [820, 123] on button "Save" at bounding box center [832, 115] width 77 height 29
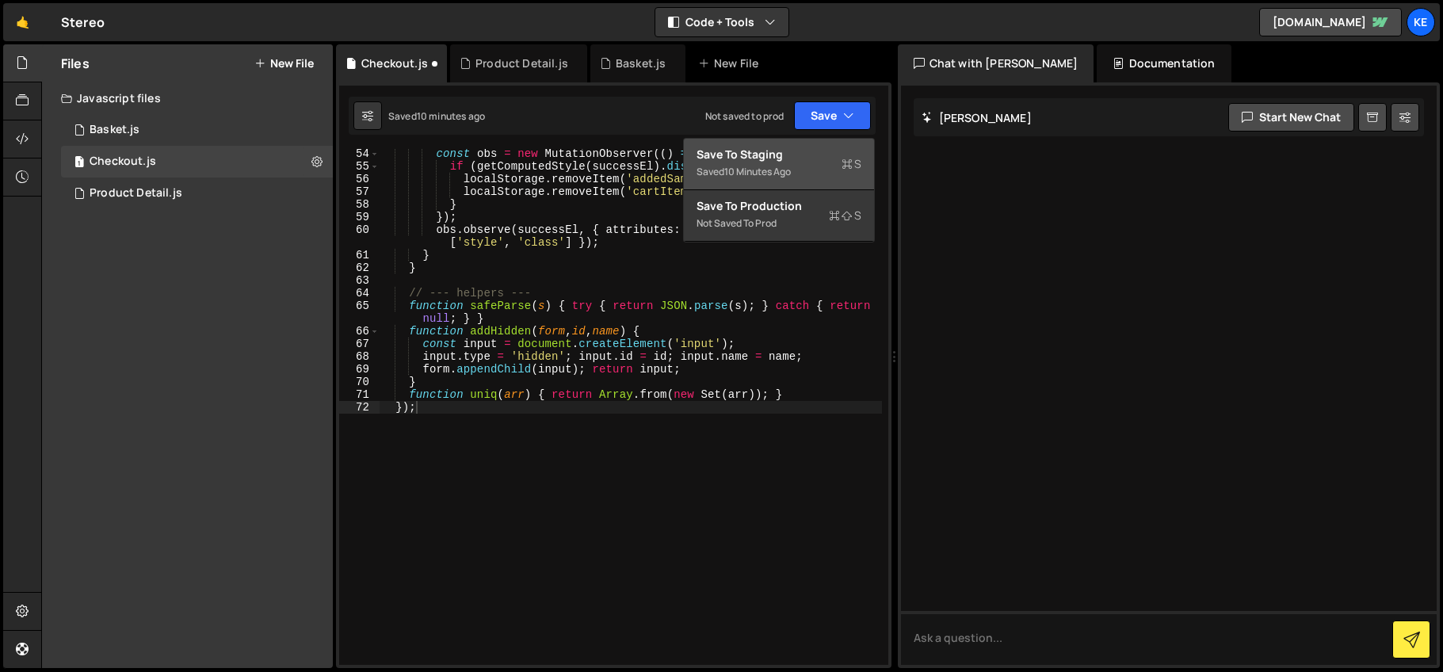
click at [801, 155] on div "Save to Staging S" at bounding box center [779, 155] width 165 height 16
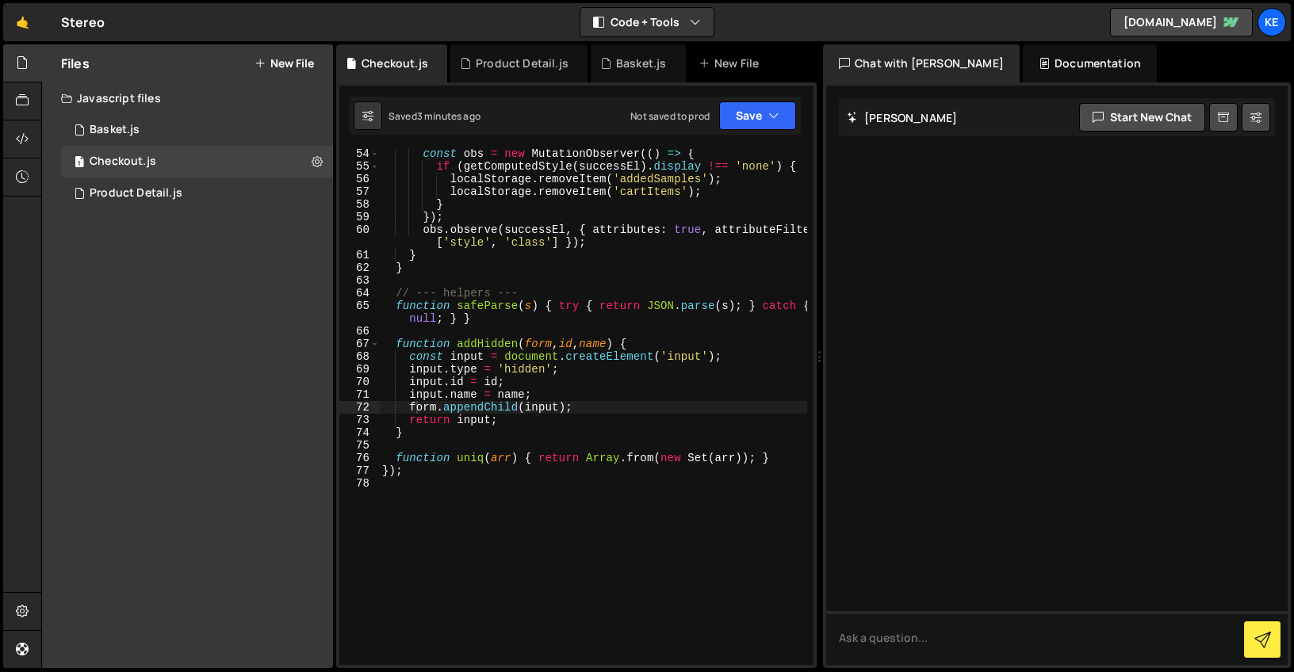
scroll to position [789, 0]
